Goal: Transaction & Acquisition: Purchase product/service

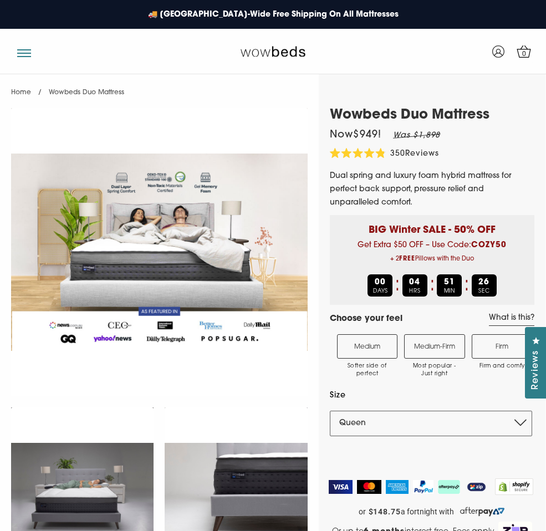
select select "Queen"
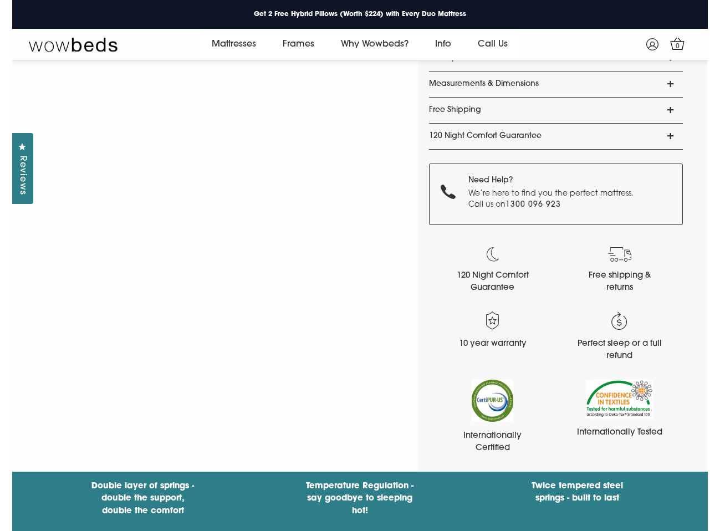
scroll to position [1043, 0]
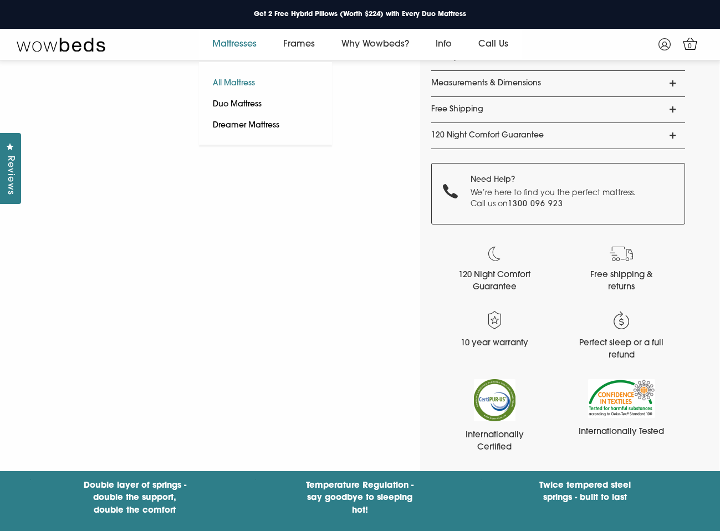
click at [247, 85] on link "All Mattress" at bounding box center [234, 83] width 70 height 21
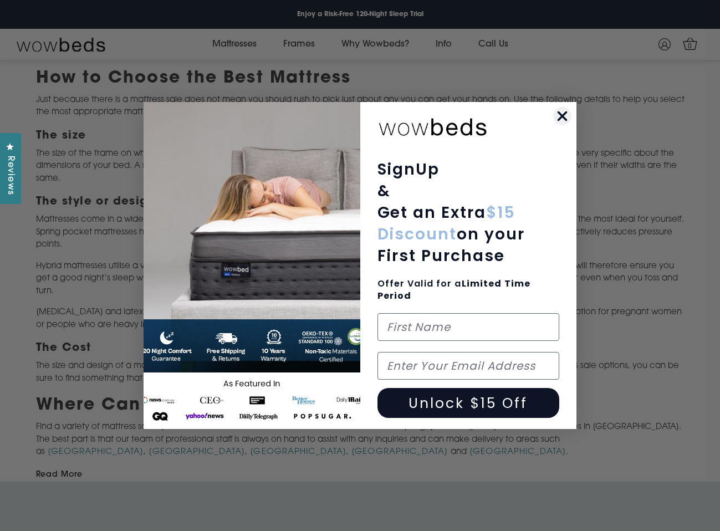
scroll to position [1026, 0]
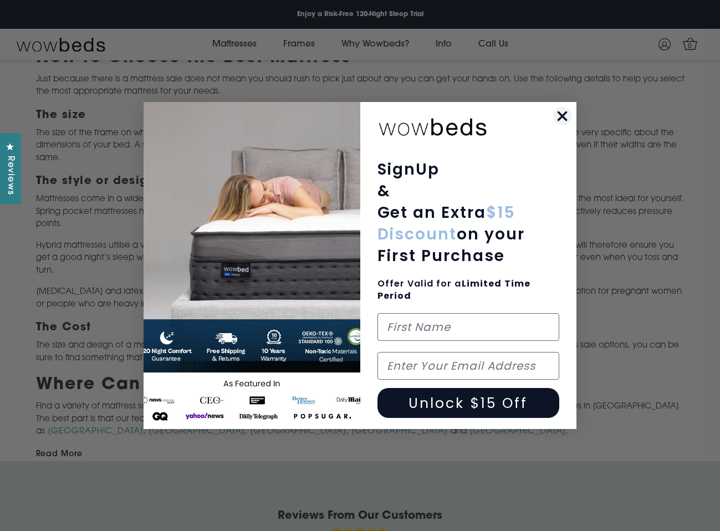
click at [561, 117] on icon "Close dialog" at bounding box center [562, 116] width 8 height 8
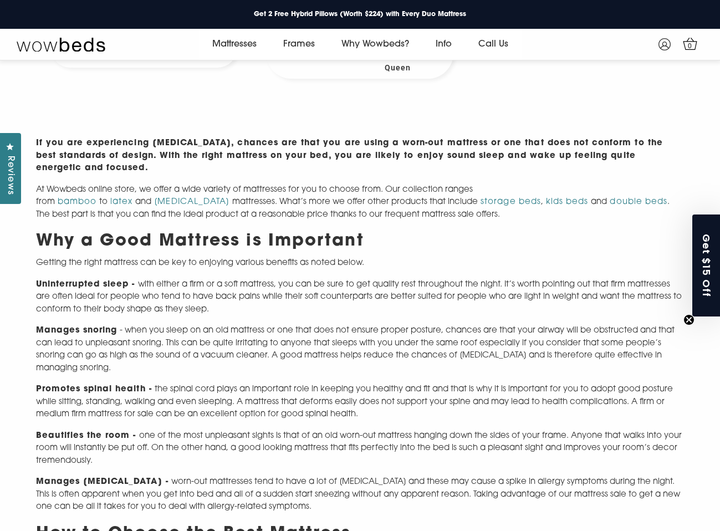
scroll to position [0, 0]
